Goal: Information Seeking & Learning: Learn about a topic

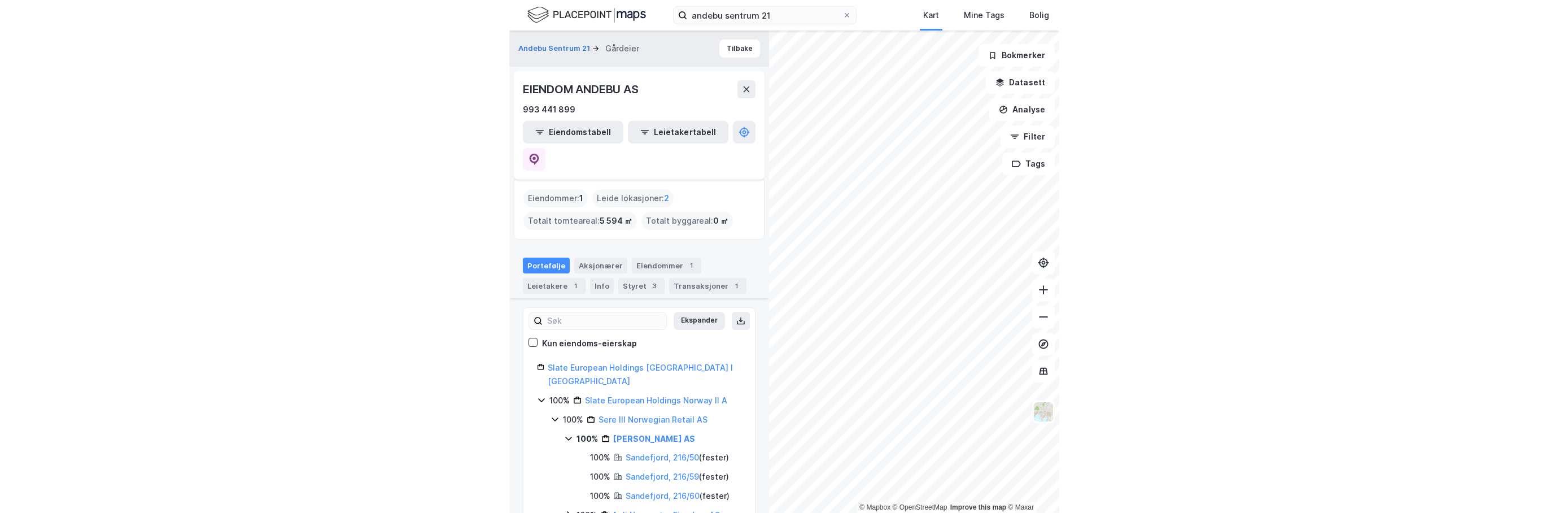
scroll to position [226, 0]
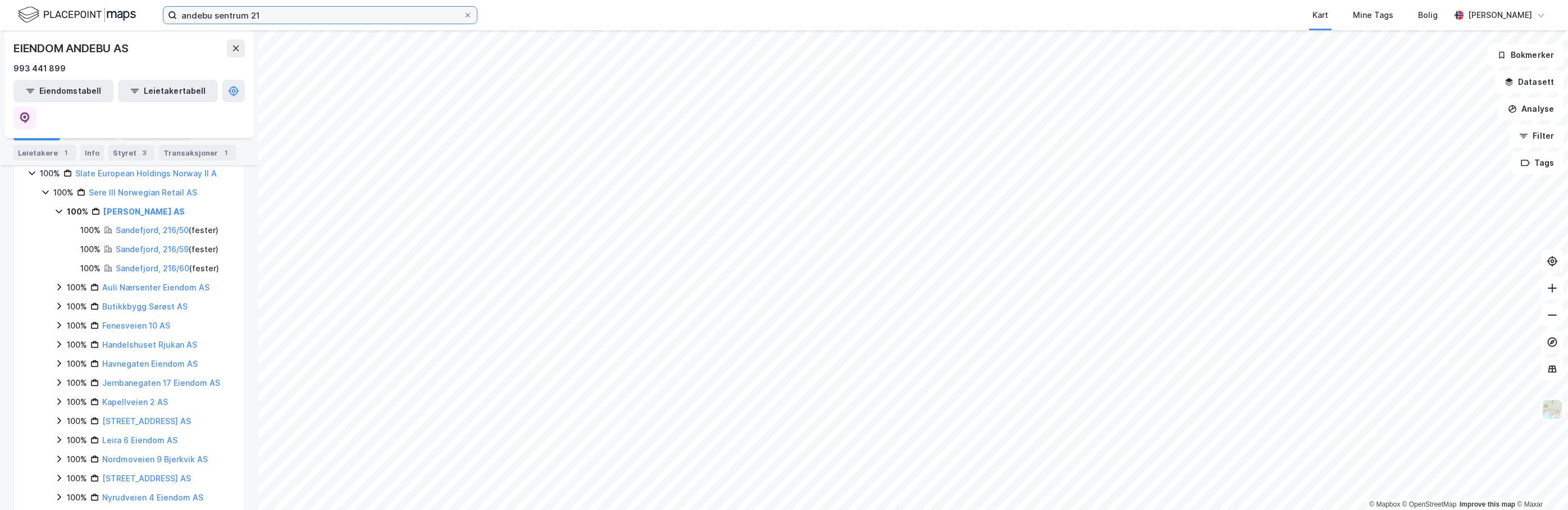
click at [250, 16] on input "andebu sentrum 21" at bounding box center [320, 15] width 286 height 17
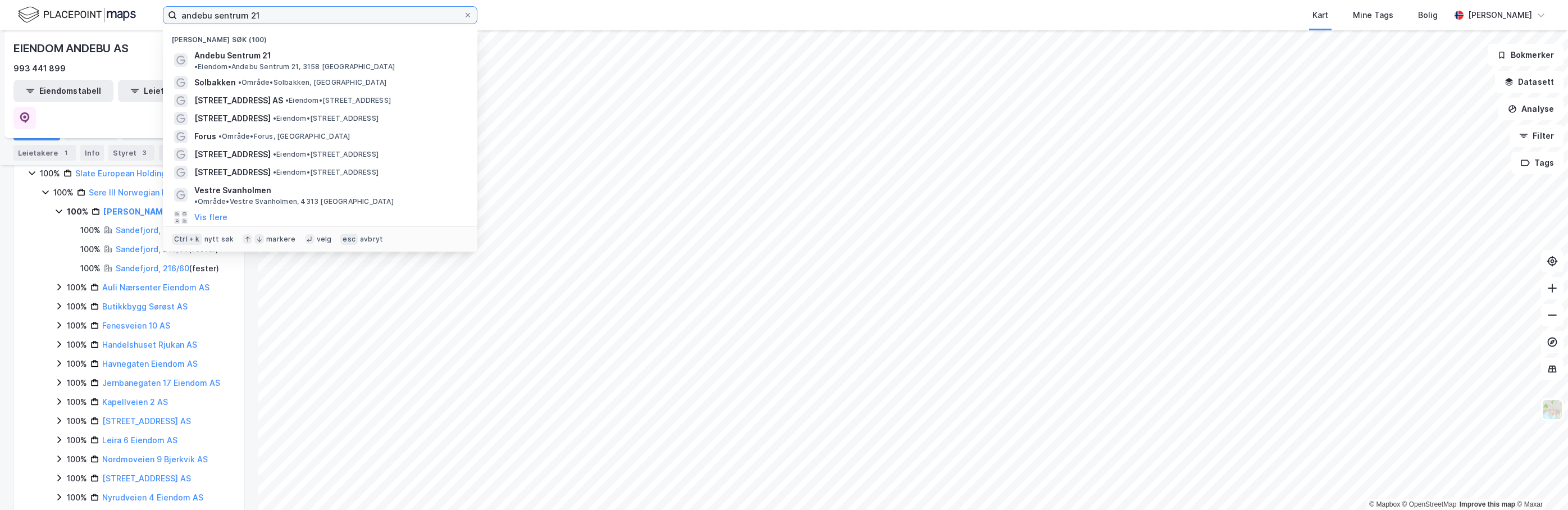
drag, startPoint x: 283, startPoint y: 17, endPoint x: 48, endPoint y: 19, distance: 235.0
click at [50, 19] on div "andebu sentrum 21 Nylige søk (100) Andebu Sentrum 21 • Eiendom • Andebu Sentrum…" at bounding box center [784, 15] width 1568 height 31
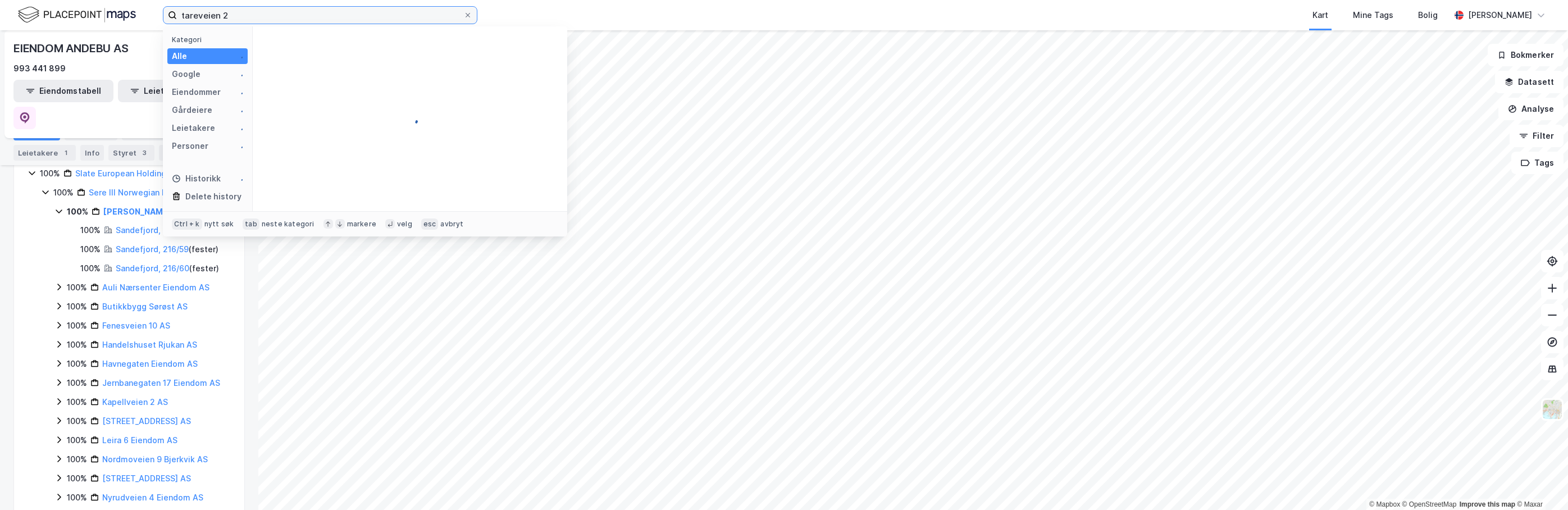
type input "tareveien 2"
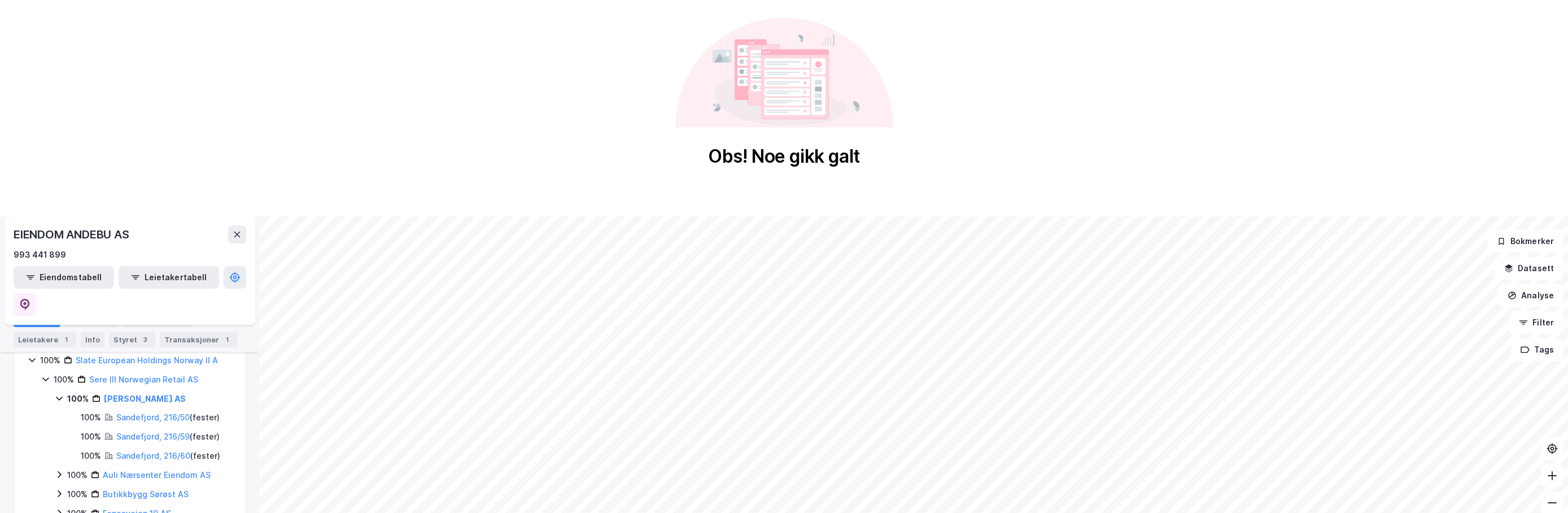
click at [134, 94] on div "Obs! Noe gikk galt" at bounding box center [784, 93] width 1568 height 186
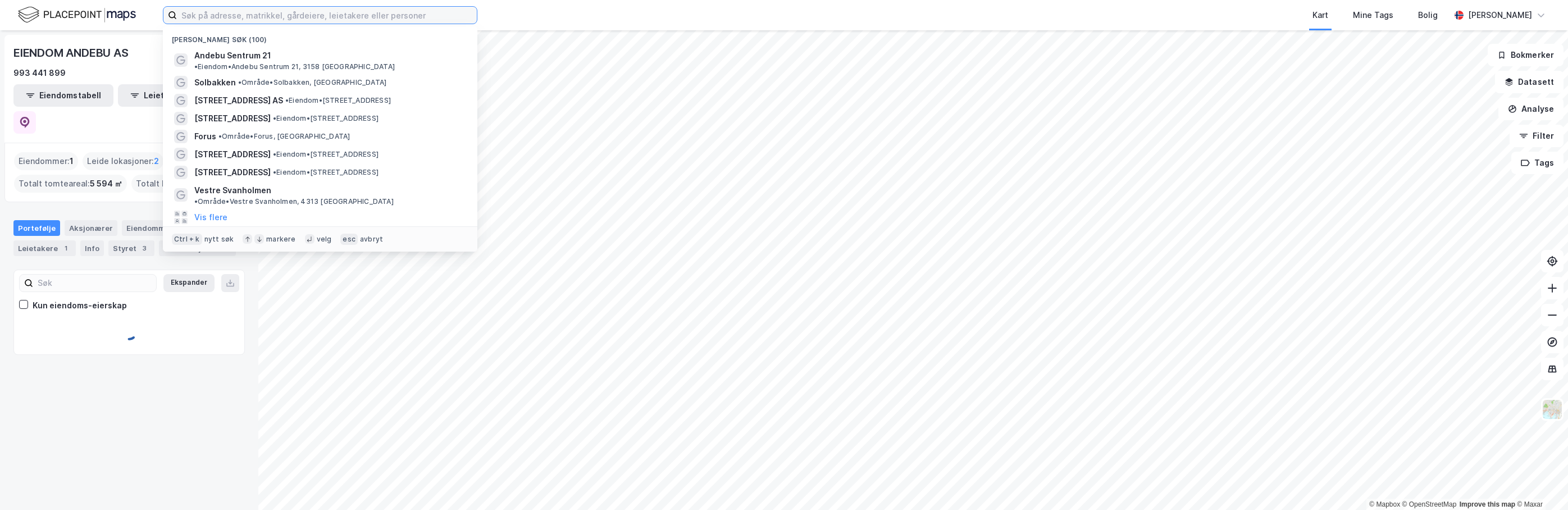
click at [270, 17] on input at bounding box center [327, 15] width 300 height 17
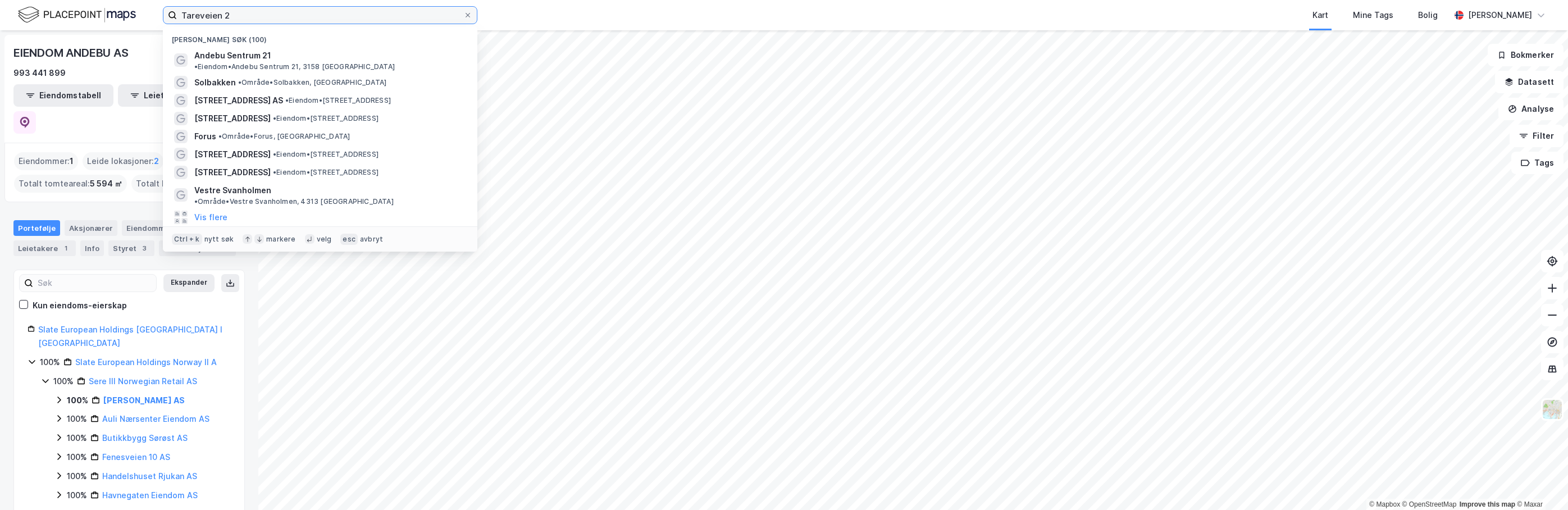
type input "Tareveien 2"
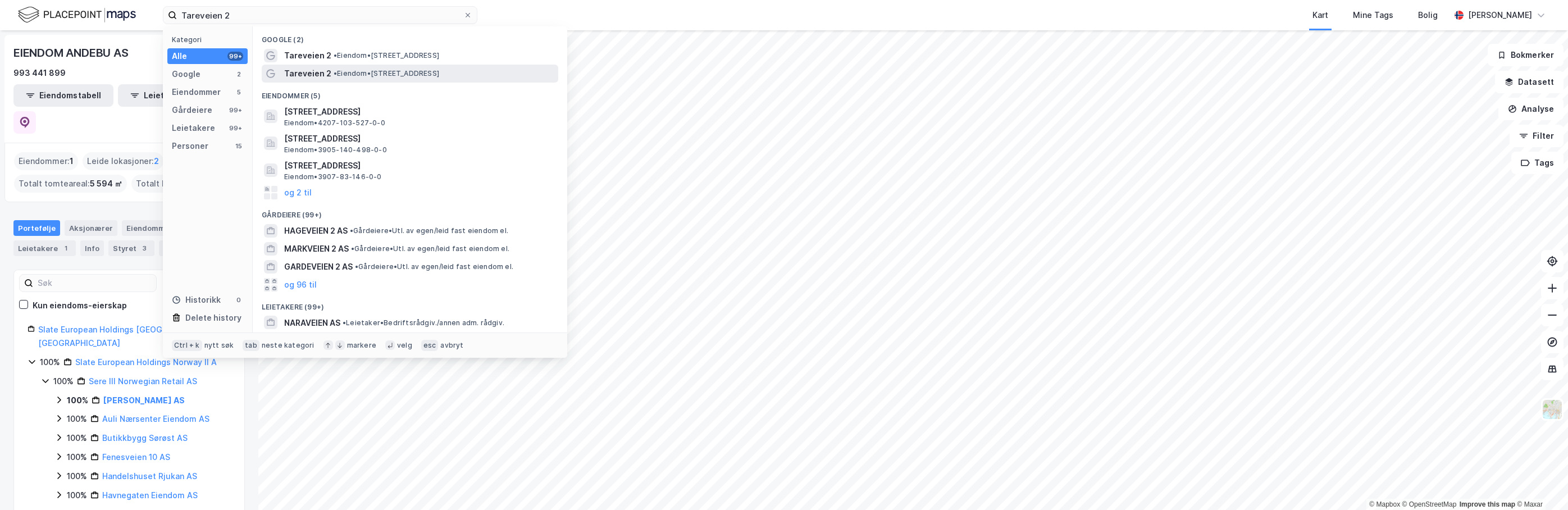
click at [358, 73] on span "• Eiendom • [STREET_ADDRESS]" at bounding box center [386, 73] width 106 height 9
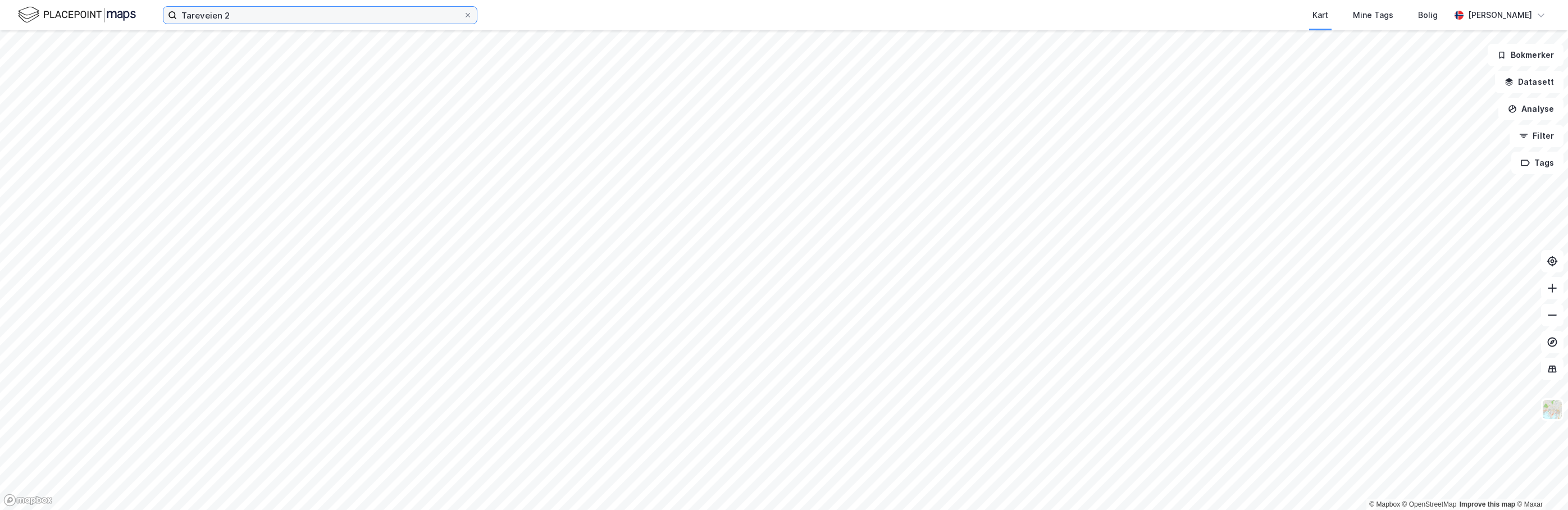
click at [253, 13] on input "Tareveien 2" at bounding box center [320, 15] width 286 height 17
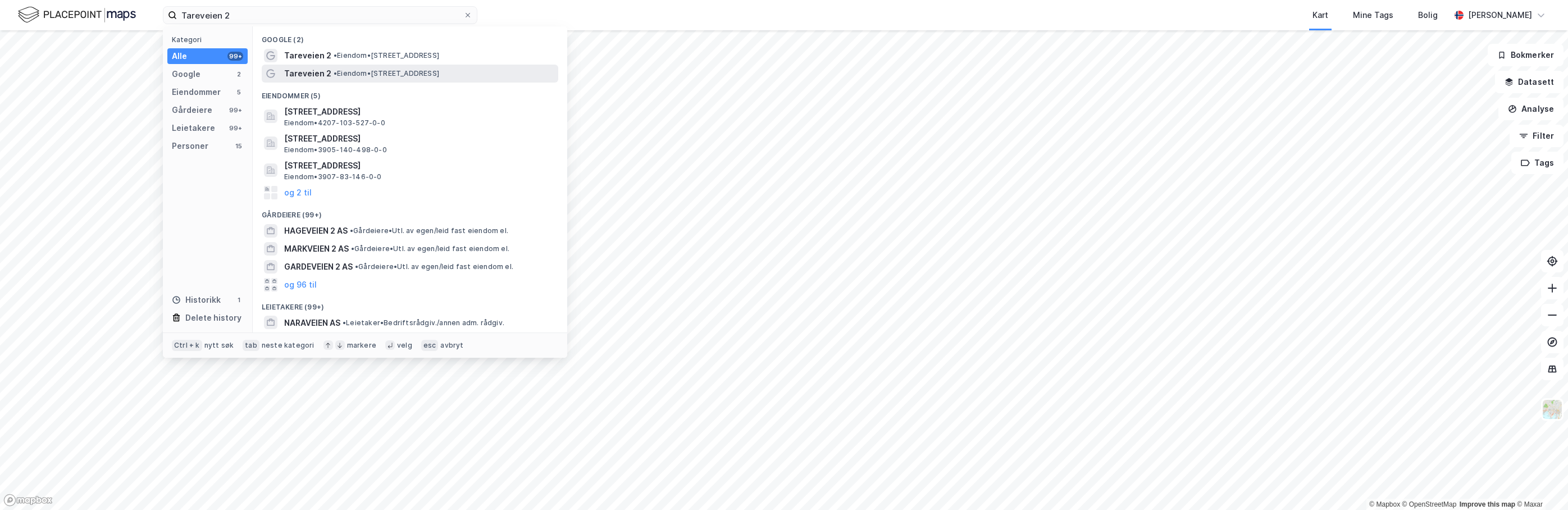
click at [335, 65] on div "Tareveien 2 • Eiendom • [STREET_ADDRESS]" at bounding box center [409, 73] width 296 height 18
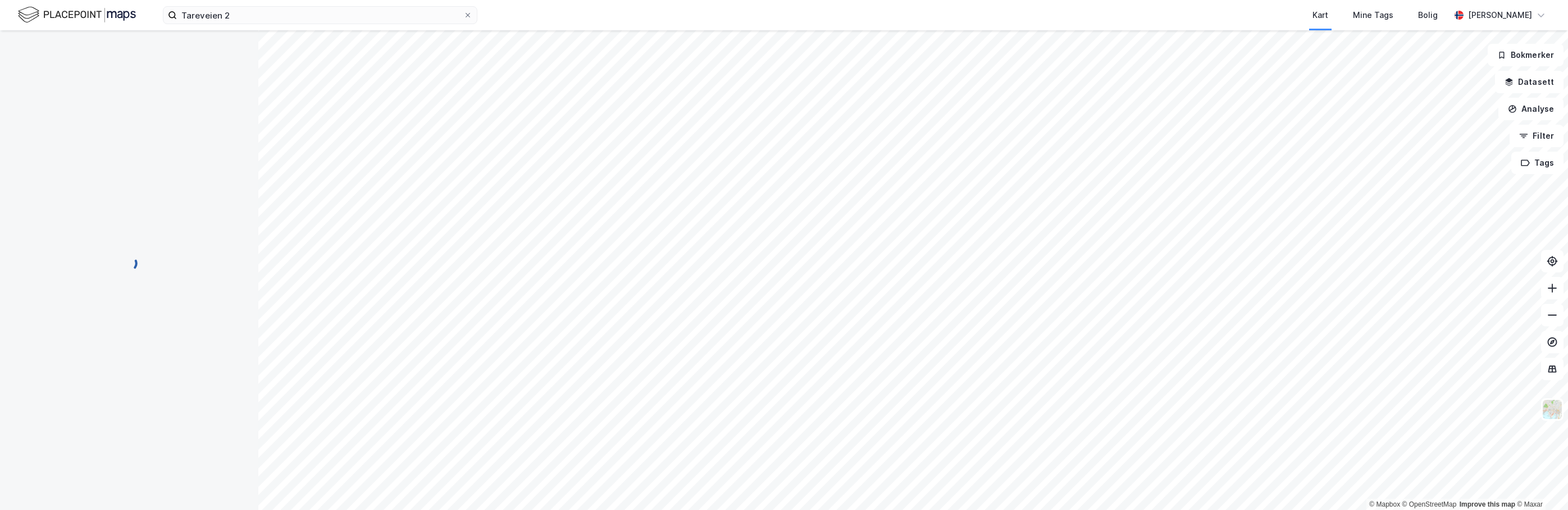
scroll to position [1, 0]
click at [225, 16] on input "Tareveien 2" at bounding box center [320, 15] width 286 height 17
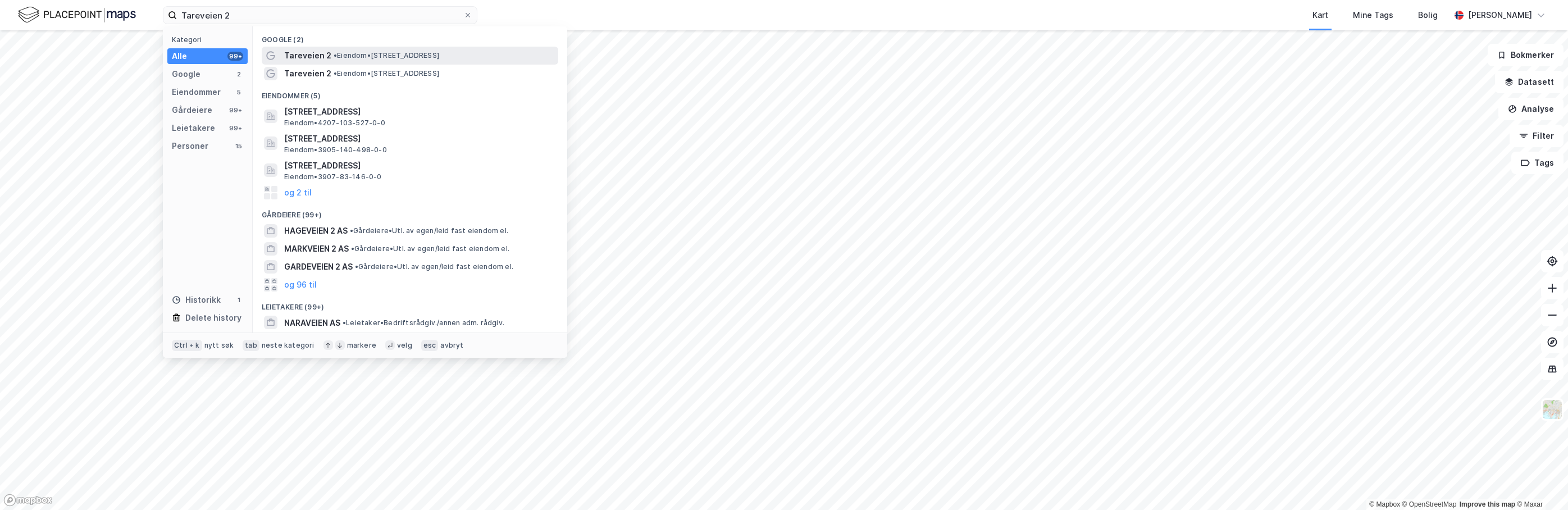
click at [325, 53] on span "Tareveien 2" at bounding box center [308, 55] width 48 height 14
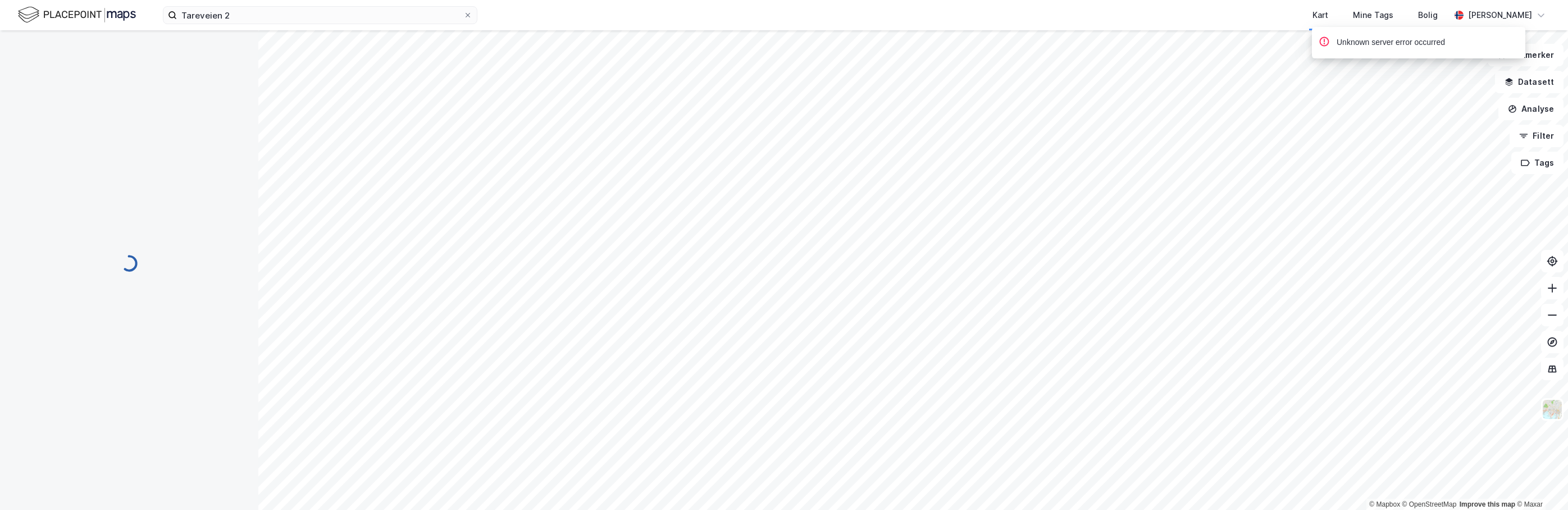
scroll to position [1, 0]
